Goal: Information Seeking & Learning: Learn about a topic

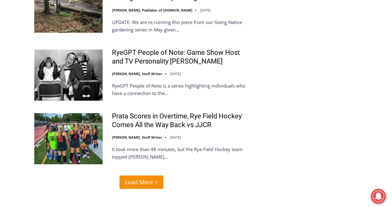
scroll to position [1248, 0]
click at [145, 178] on span "Load More >" at bounding box center [141, 182] width 33 height 9
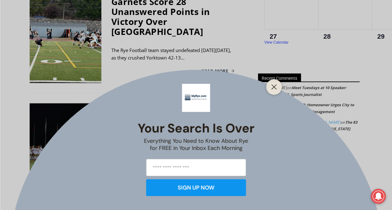
scroll to position [606, 0]
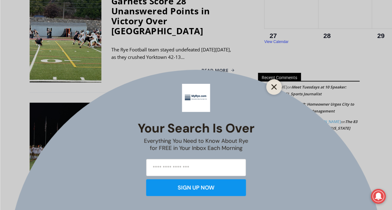
click at [278, 86] on button "Close" at bounding box center [274, 87] width 9 height 9
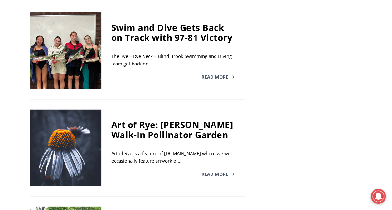
scroll to position [808, 0]
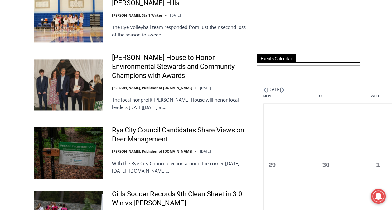
scroll to position [400, 0]
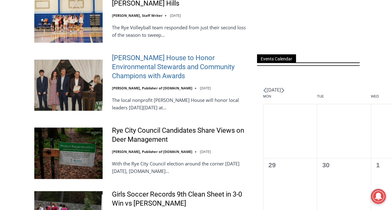
click at [127, 79] on link "Wainwright House to Honor Environmental Stewards and Community Champions with A…" at bounding box center [180, 67] width 137 height 27
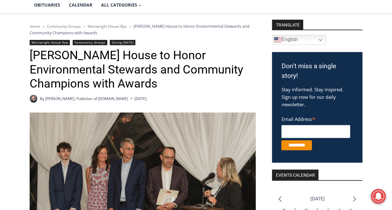
scroll to position [71, 0]
